Goal: Book appointment/travel/reservation

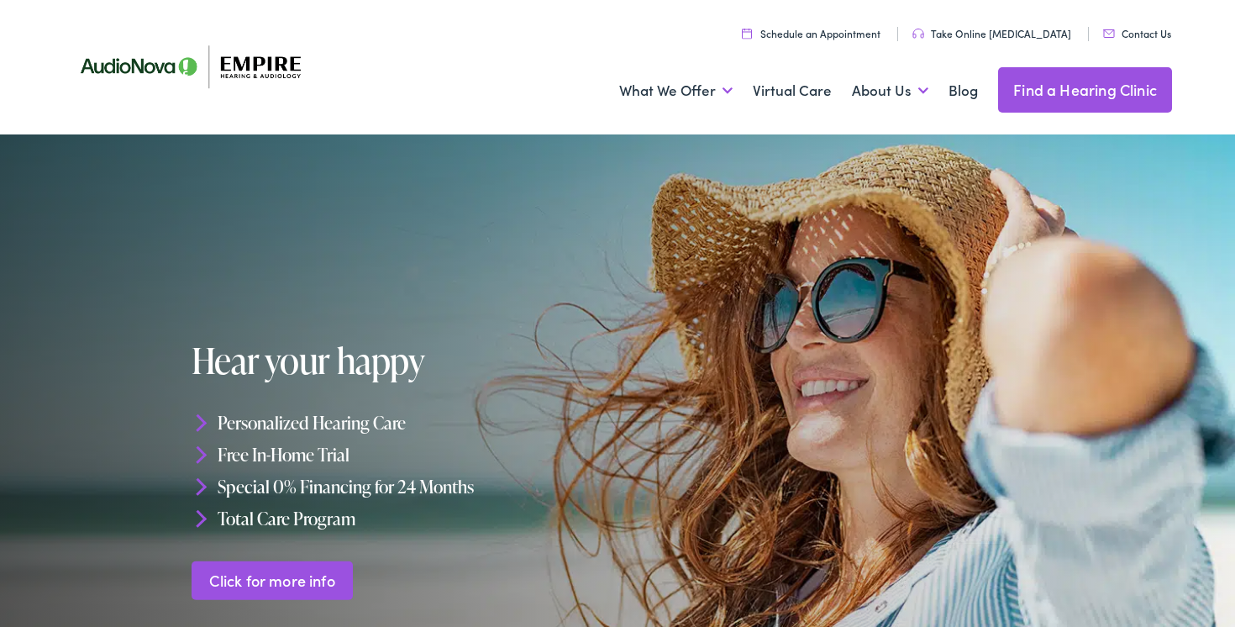
click at [1077, 99] on link "Find a Hearing Clinic" at bounding box center [1085, 89] width 174 height 45
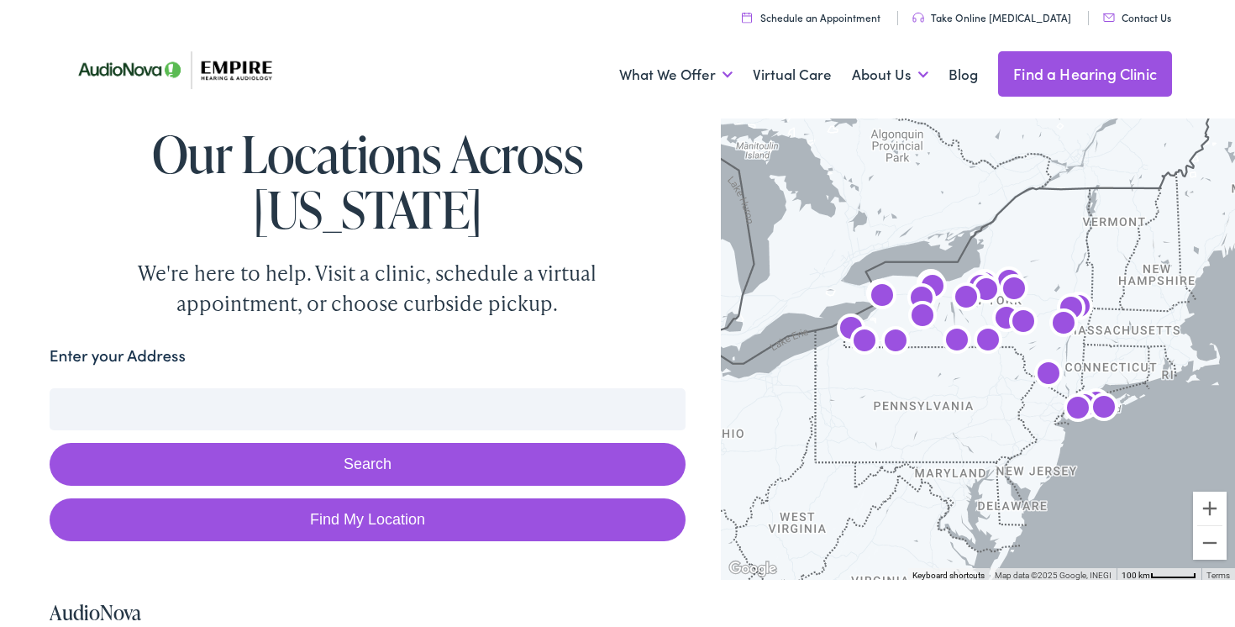
click at [456, 388] on input "Enter your Address" at bounding box center [368, 409] width 636 height 42
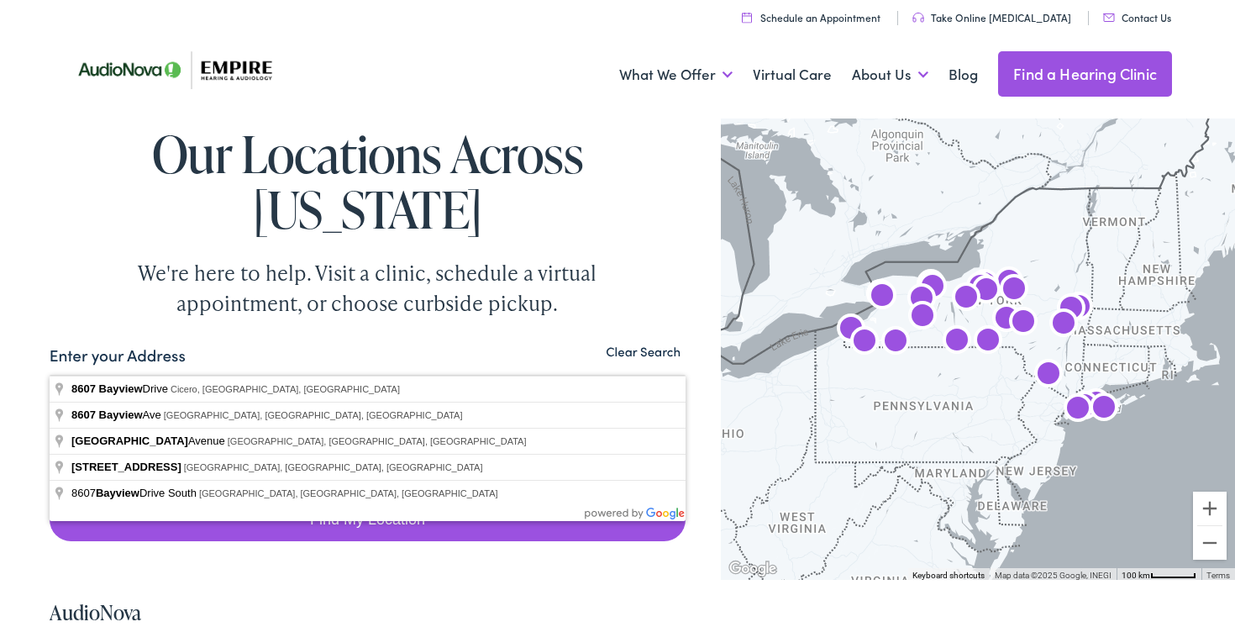
type input "8607 Bayview Drive, Cicero, NY, USA"
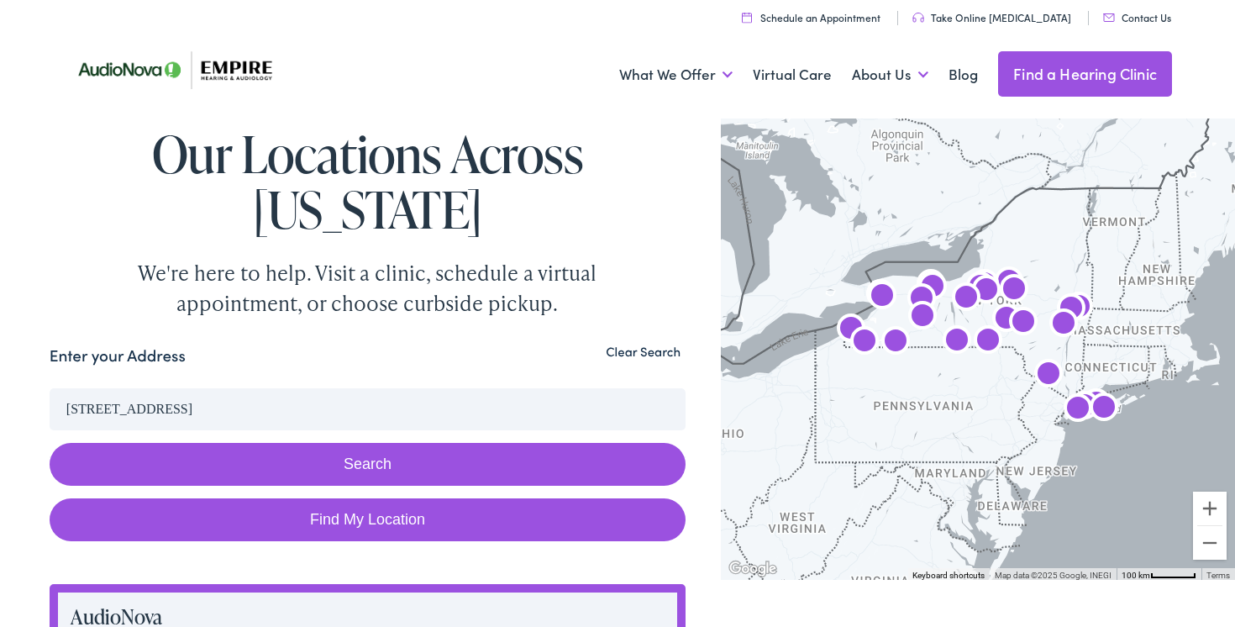
click at [394, 443] on button "Search" at bounding box center [368, 464] width 636 height 43
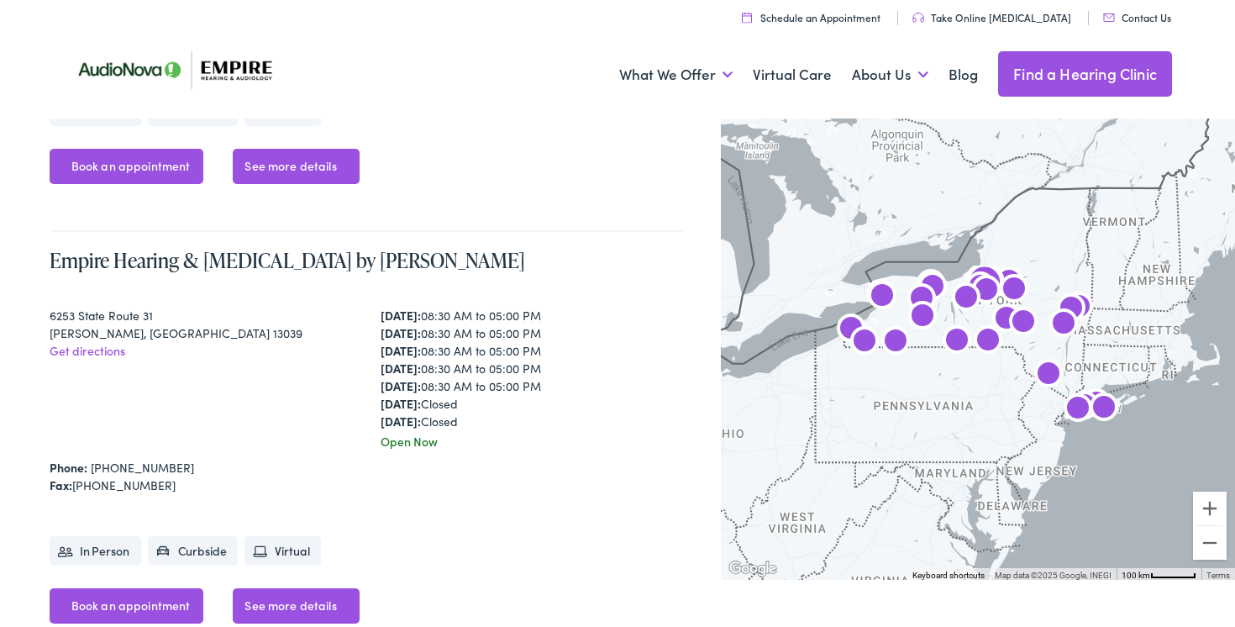
scroll to position [2547, 0]
